Goal: Transaction & Acquisition: Purchase product/service

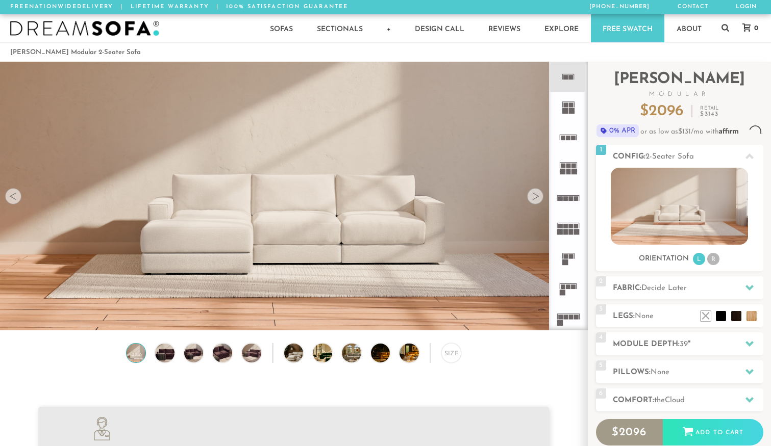
scroll to position [11332, 771]
click at [574, 82] on icon at bounding box center [568, 77] width 30 height 30
click at [536, 194] on div at bounding box center [535, 196] width 16 height 16
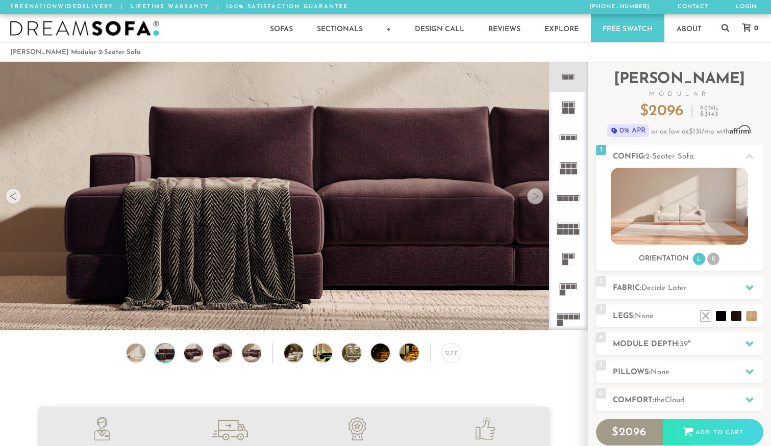
click at [535, 194] on div at bounding box center [535, 196] width 16 height 16
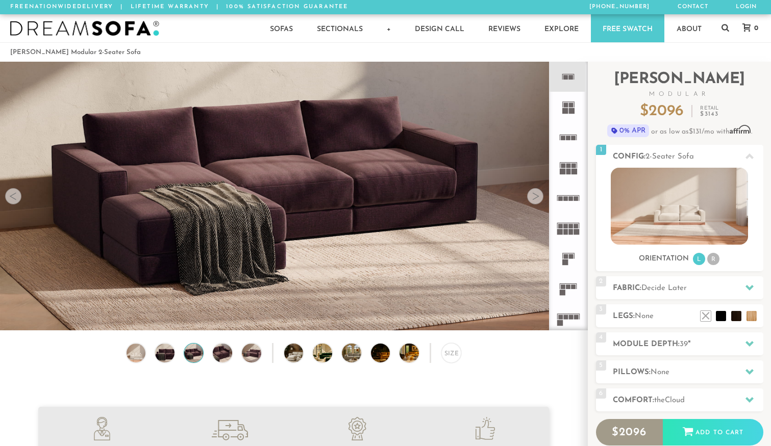
click at [535, 194] on div at bounding box center [535, 196] width 16 height 16
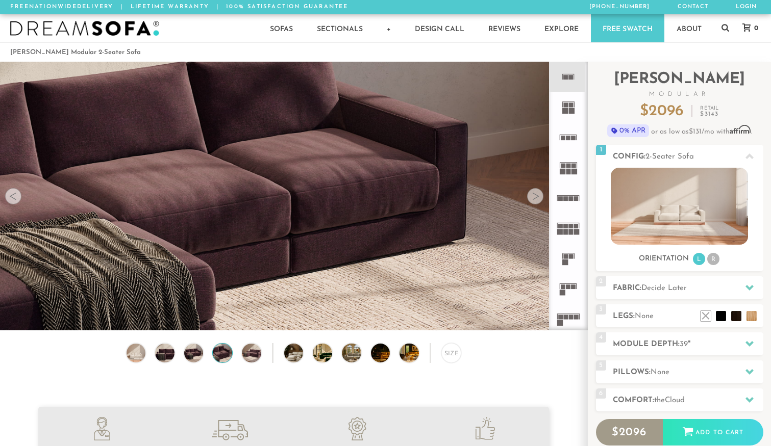
click at [535, 194] on div at bounding box center [535, 196] width 16 height 16
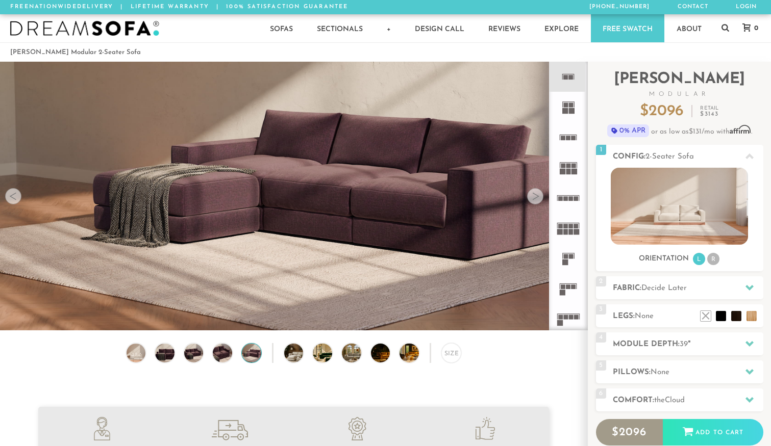
click at [535, 194] on div at bounding box center [535, 196] width 16 height 16
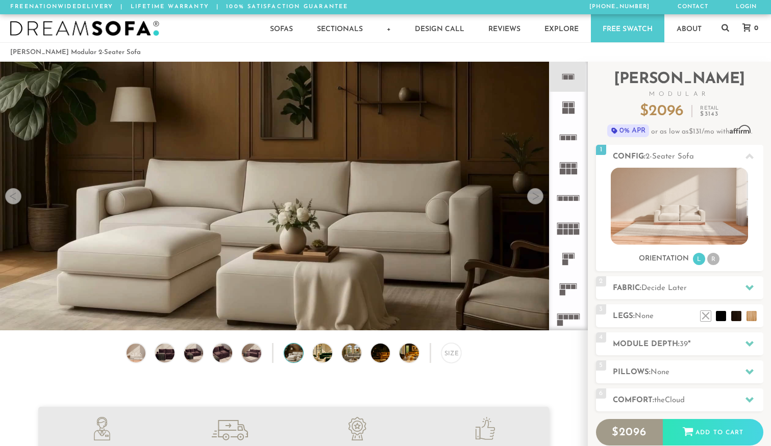
click at [535, 194] on div at bounding box center [535, 196] width 16 height 16
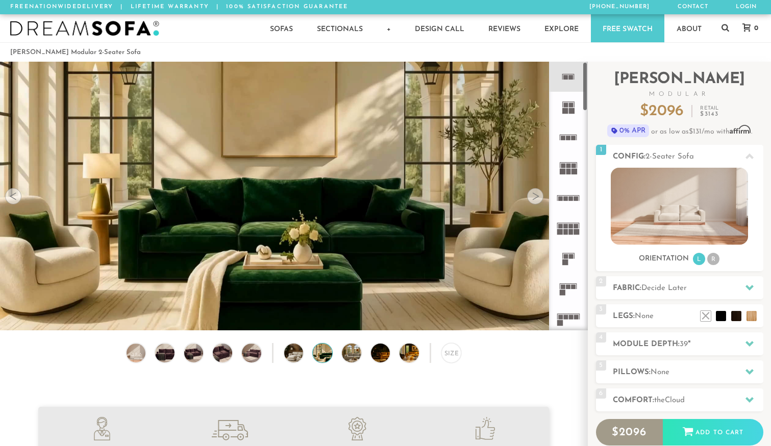
click at [569, 114] on icon at bounding box center [568, 107] width 30 height 30
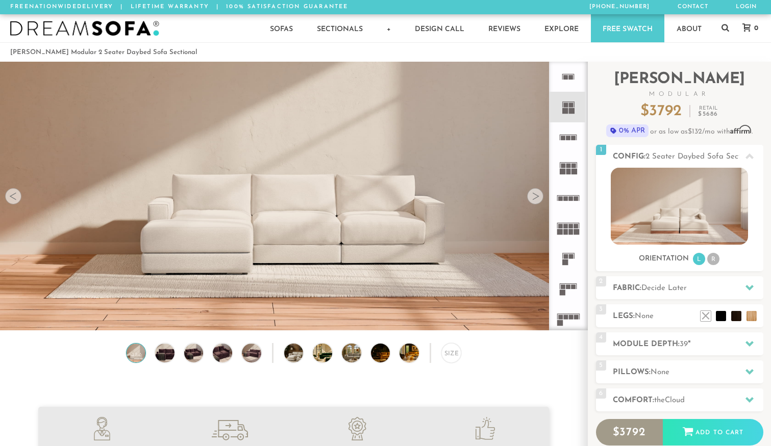
click at [565, 74] on rect at bounding box center [568, 74] width 12 height 1
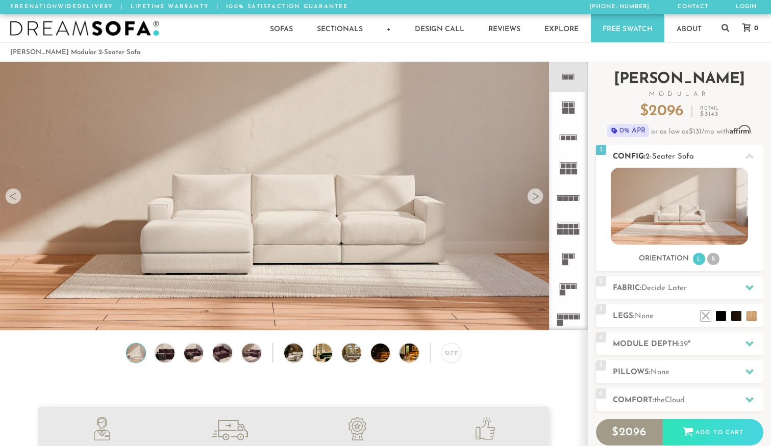
click at [716, 259] on li "R" at bounding box center [713, 259] width 12 height 12
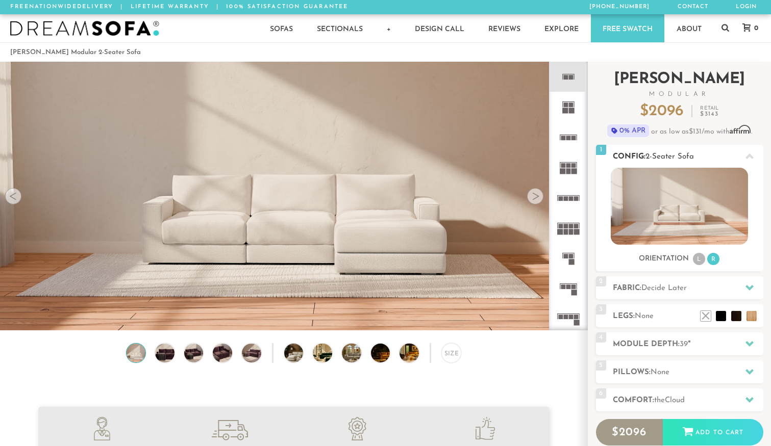
click at [697, 258] on li "L" at bounding box center [699, 259] width 12 height 12
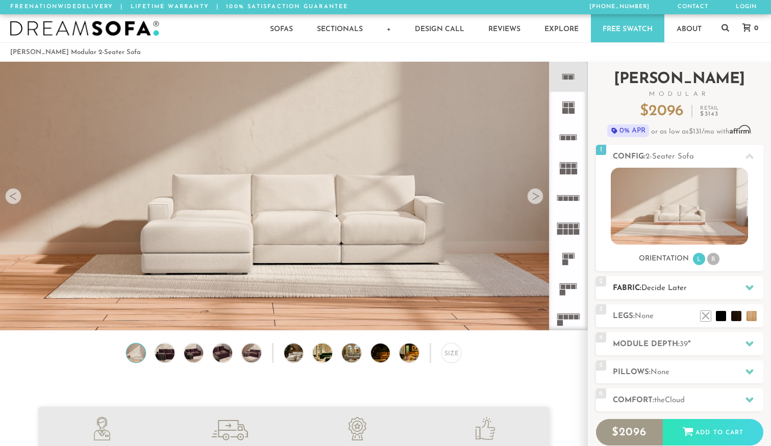
click at [696, 290] on h2 "Fabric: Decide Later" at bounding box center [688, 289] width 150 height 12
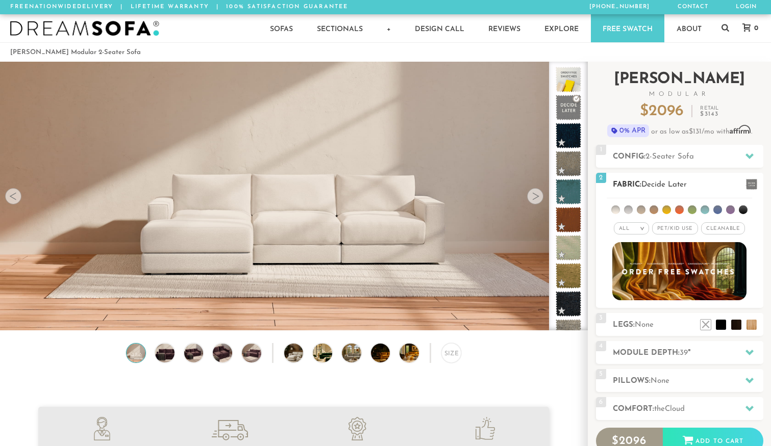
click at [740, 207] on li at bounding box center [743, 210] width 9 height 9
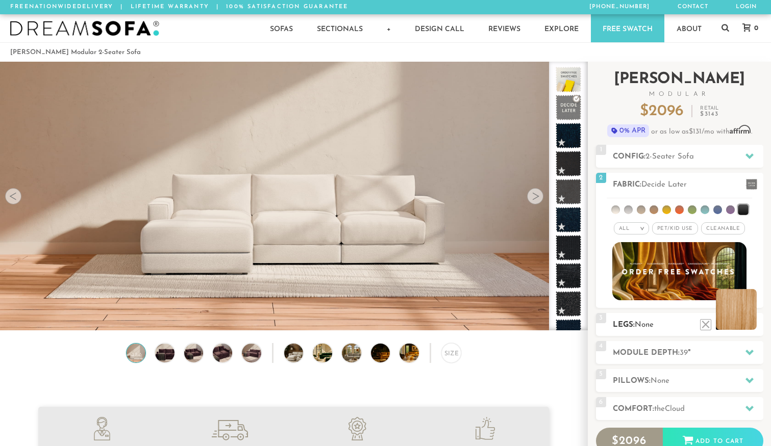
click at [747, 320] on li at bounding box center [736, 309] width 41 height 41
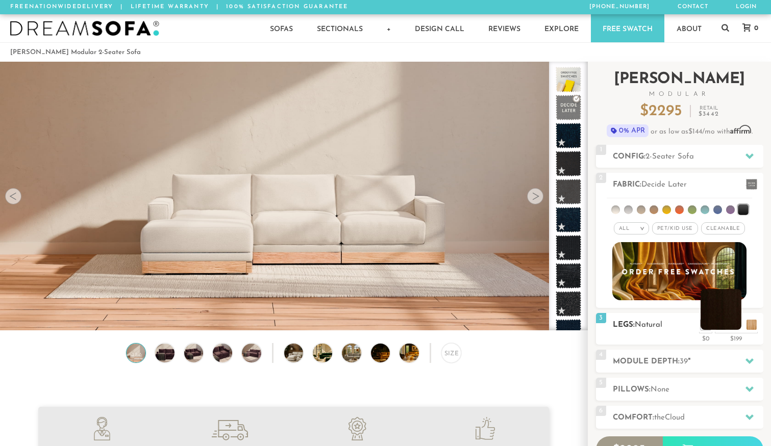
click at [736, 329] on li at bounding box center [720, 309] width 41 height 41
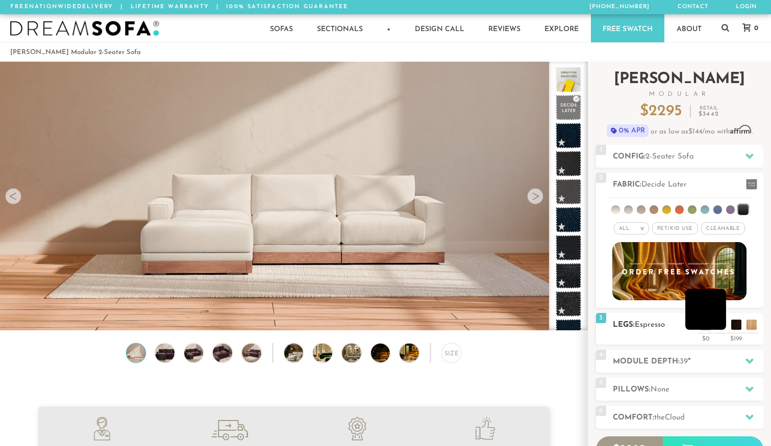
click at [720, 324] on li at bounding box center [705, 309] width 41 height 41
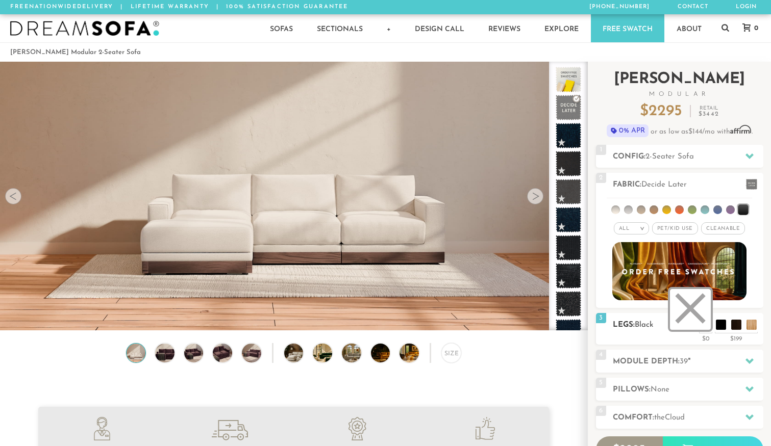
click at [705, 325] on li at bounding box center [690, 309] width 41 height 41
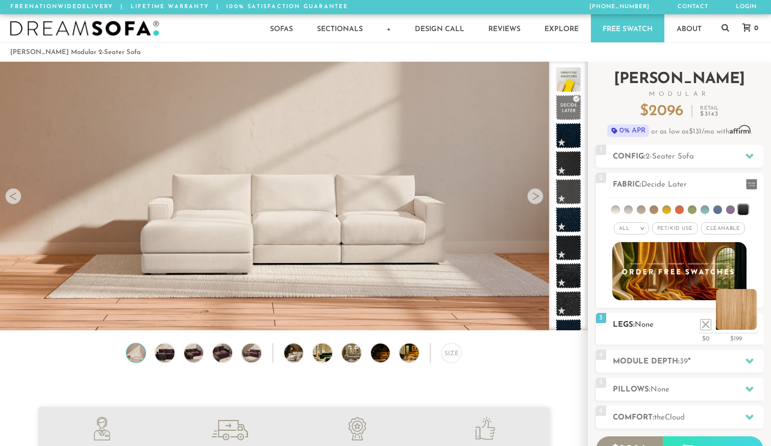
click at [747, 324] on li at bounding box center [736, 309] width 41 height 41
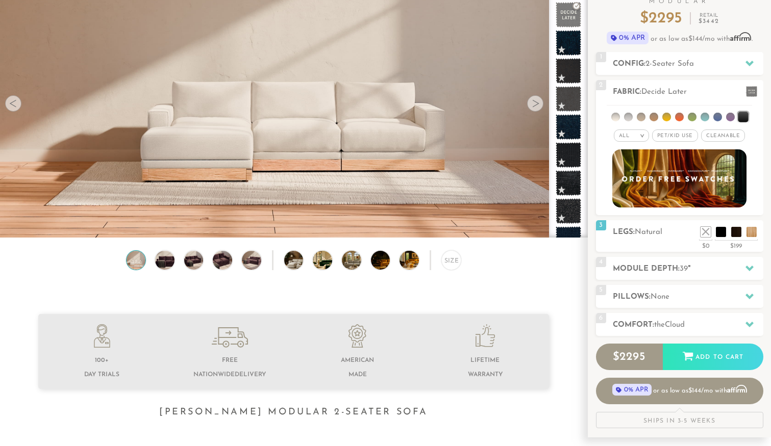
scroll to position [104, 0]
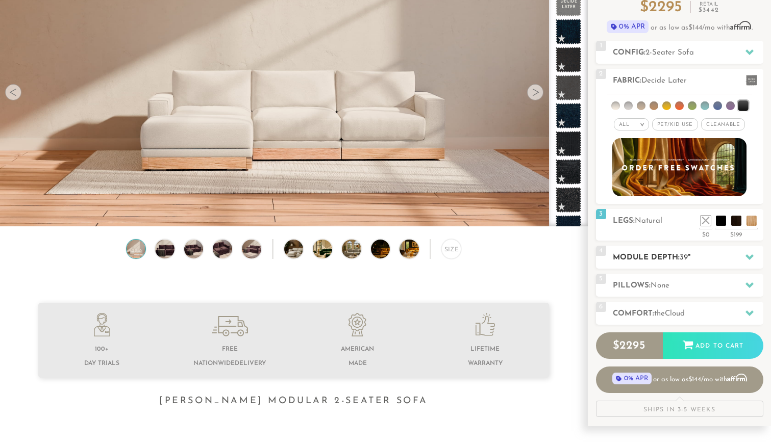
click at [695, 256] on h2 "Module Depth: 39 "" at bounding box center [688, 258] width 150 height 12
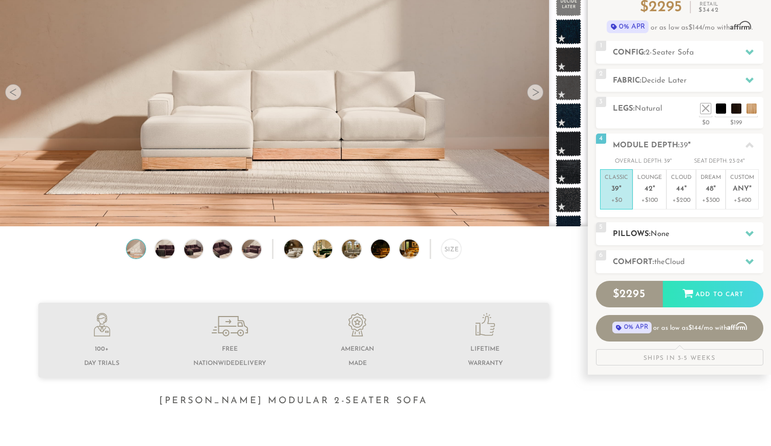
click at [693, 235] on h2 "Pillows: None" at bounding box center [688, 235] width 150 height 12
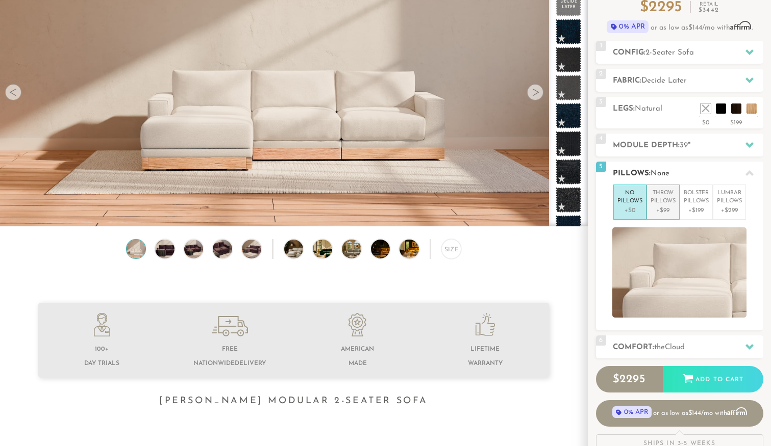
click at [669, 214] on p "+$99" at bounding box center [662, 210] width 25 height 9
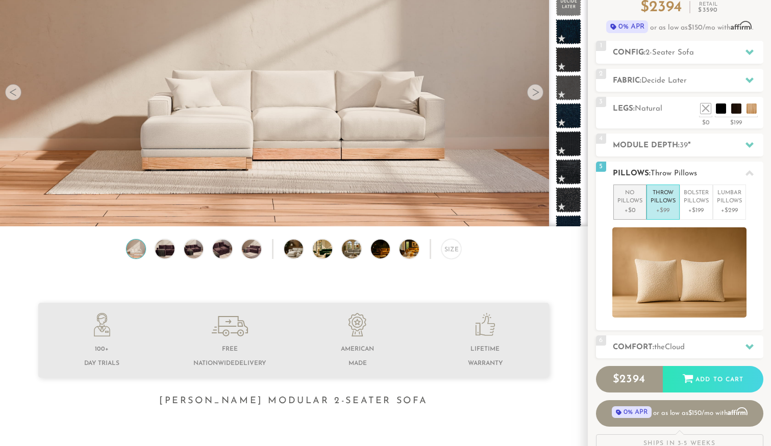
click at [634, 210] on p "+$0" at bounding box center [629, 210] width 25 height 9
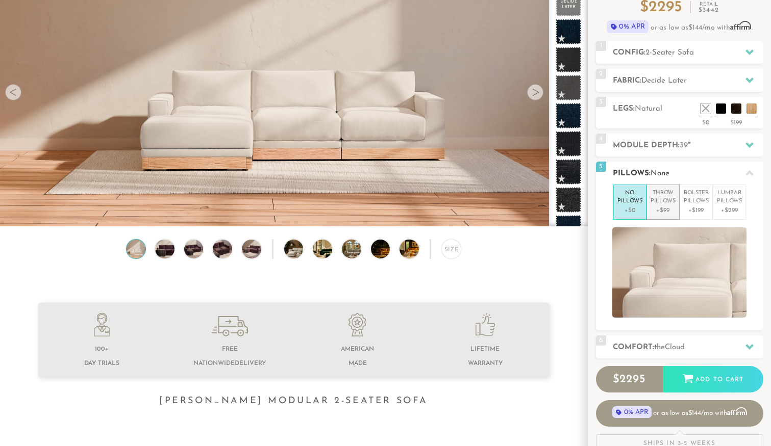
click at [657, 209] on p "+$99" at bounding box center [662, 210] width 25 height 9
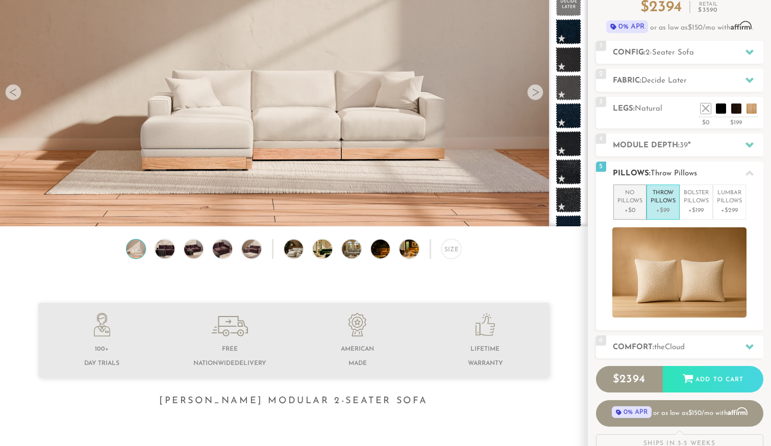
click at [635, 208] on p "+$0" at bounding box center [629, 210] width 25 height 9
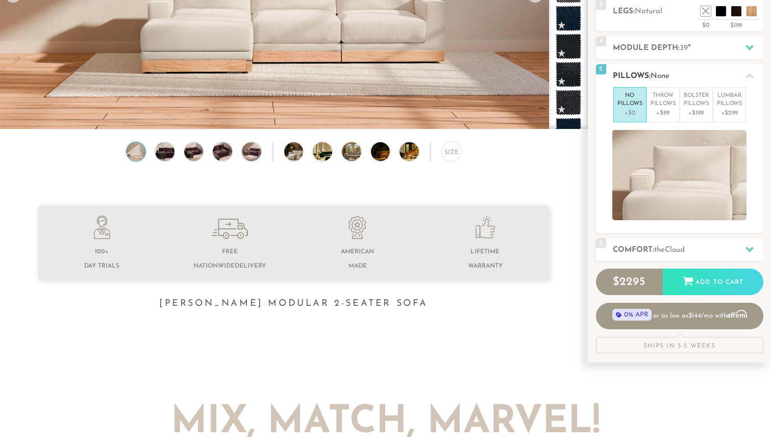
scroll to position [208, 0]
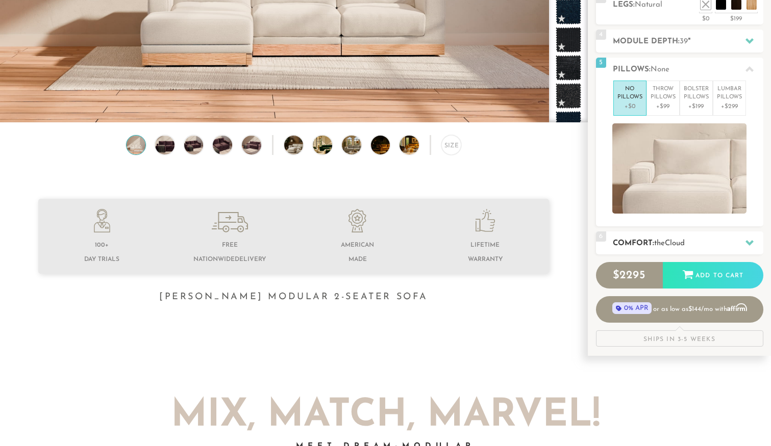
click at [646, 245] on h2 "Comfort: the Cloud" at bounding box center [688, 244] width 150 height 12
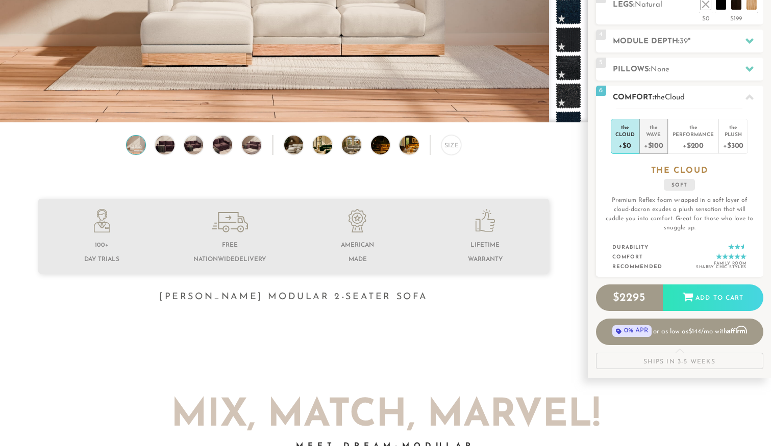
click at [649, 154] on li "the Wave +$100" at bounding box center [653, 136] width 29 height 35
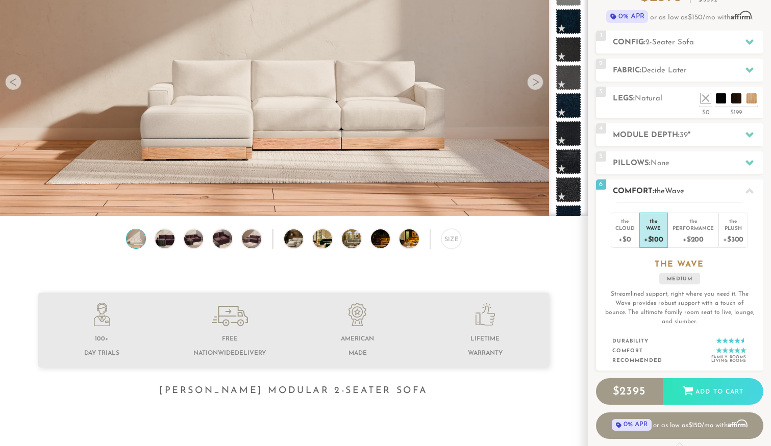
scroll to position [104, 0]
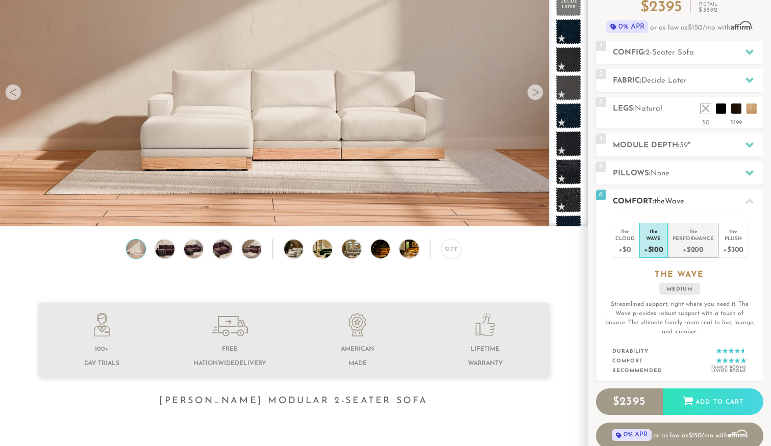
click at [688, 238] on div "Performance" at bounding box center [692, 238] width 41 height 7
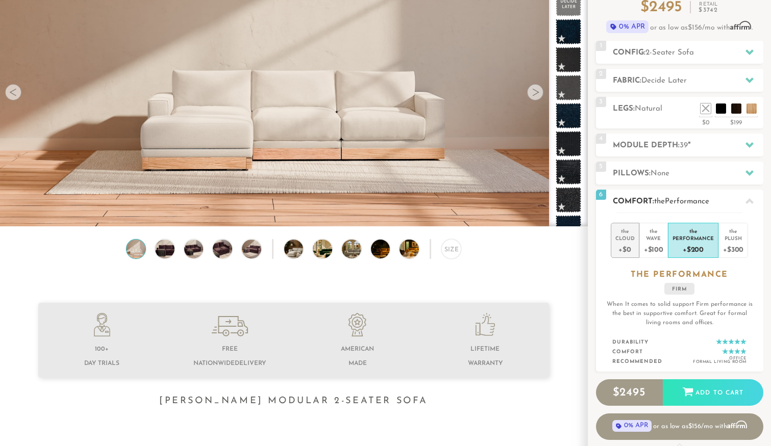
click at [634, 241] on div "Cloud" at bounding box center [624, 238] width 19 height 7
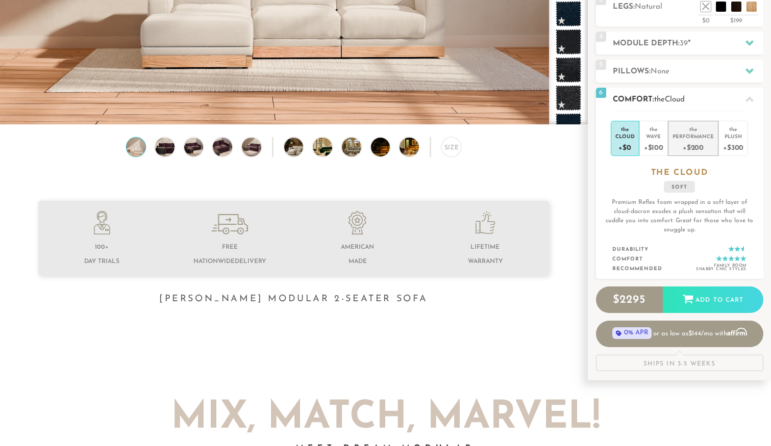
scroll to position [208, 0]
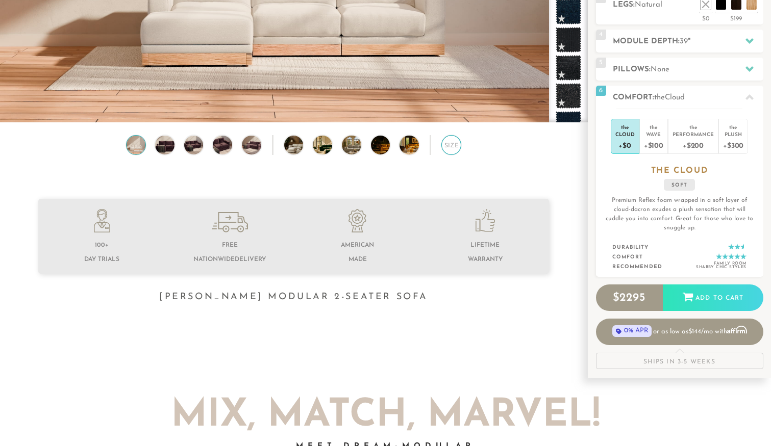
click at [455, 144] on div "Size" at bounding box center [451, 145] width 20 height 20
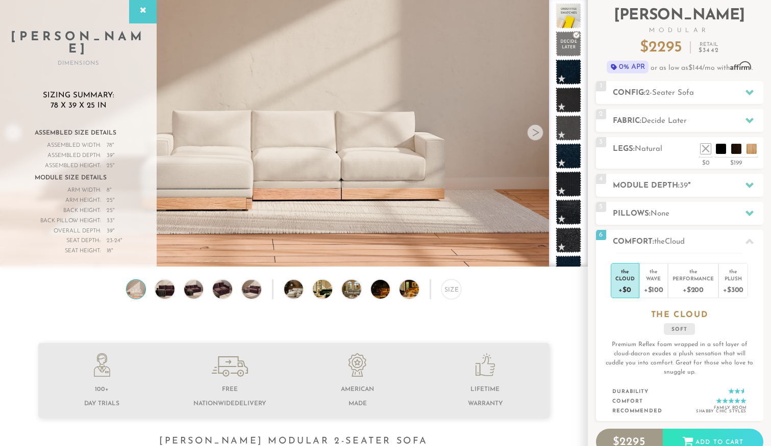
scroll to position [0, 0]
